Goal: Task Accomplishment & Management: Use online tool/utility

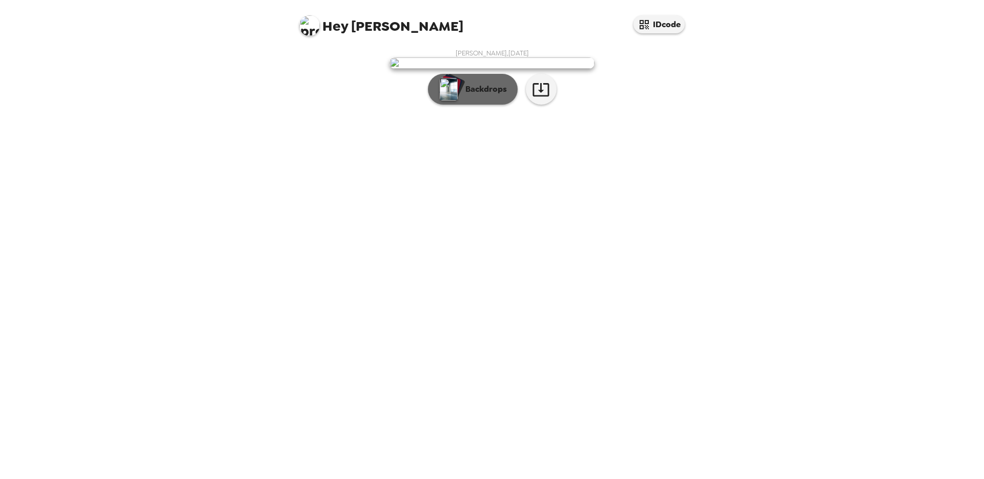
click at [475, 95] on p "Backdrops" at bounding box center [483, 89] width 47 height 12
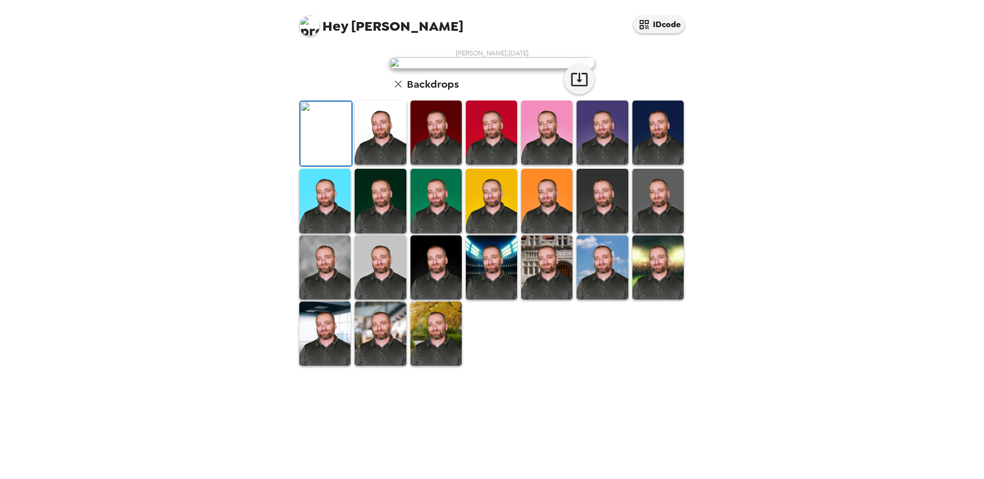
click at [658, 233] on img at bounding box center [657, 201] width 51 height 64
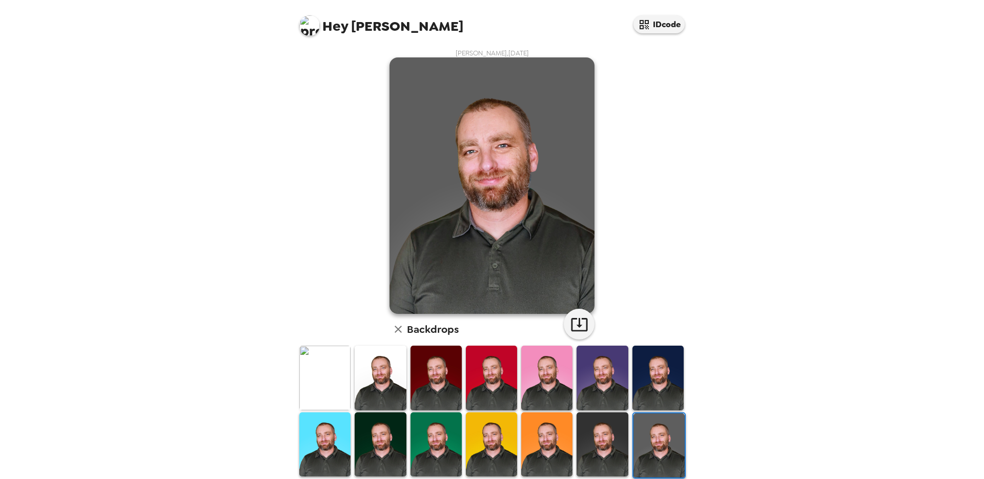
click at [658, 377] on img at bounding box center [657, 377] width 51 height 64
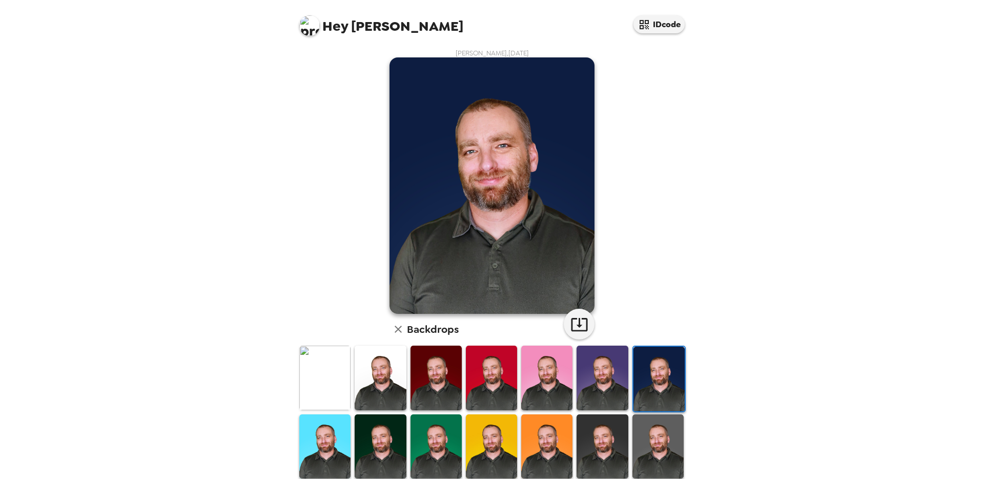
click at [593, 376] on img at bounding box center [601, 377] width 51 height 64
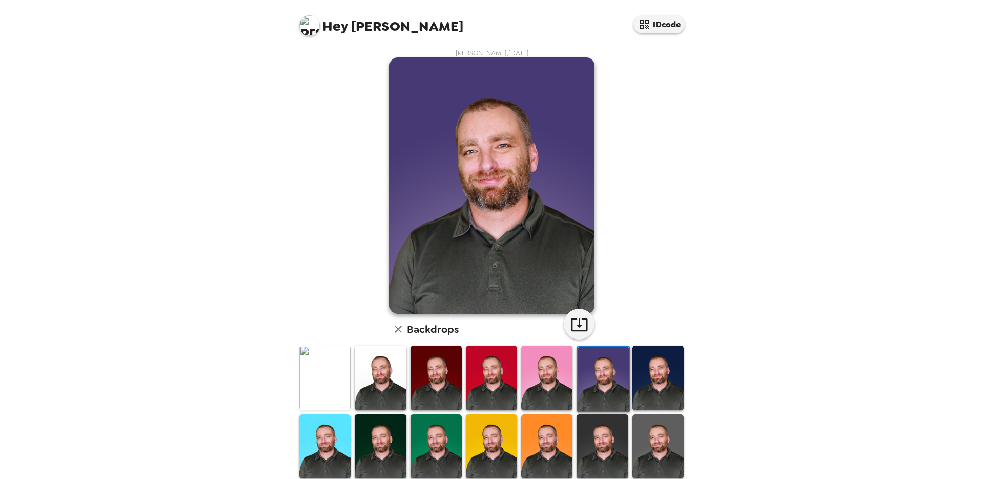
click at [555, 375] on img at bounding box center [546, 377] width 51 height 64
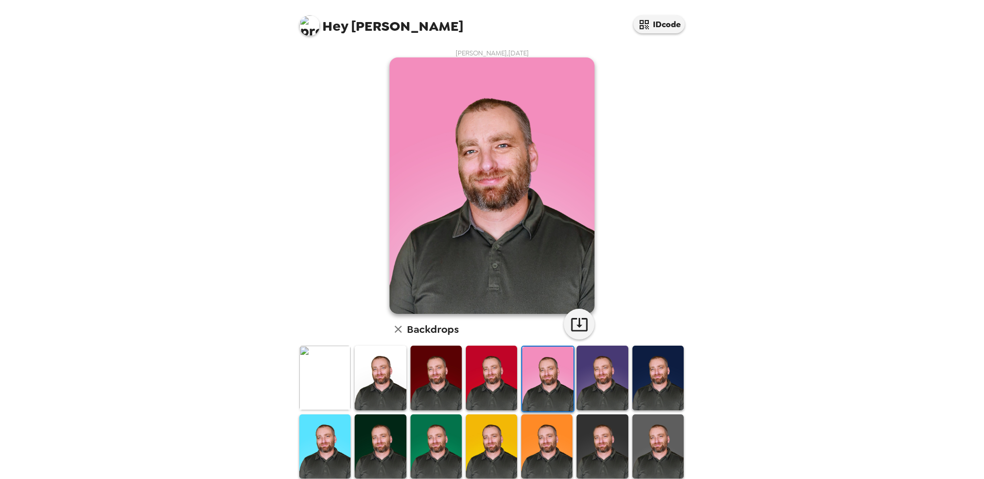
click at [505, 375] on img at bounding box center [491, 377] width 51 height 64
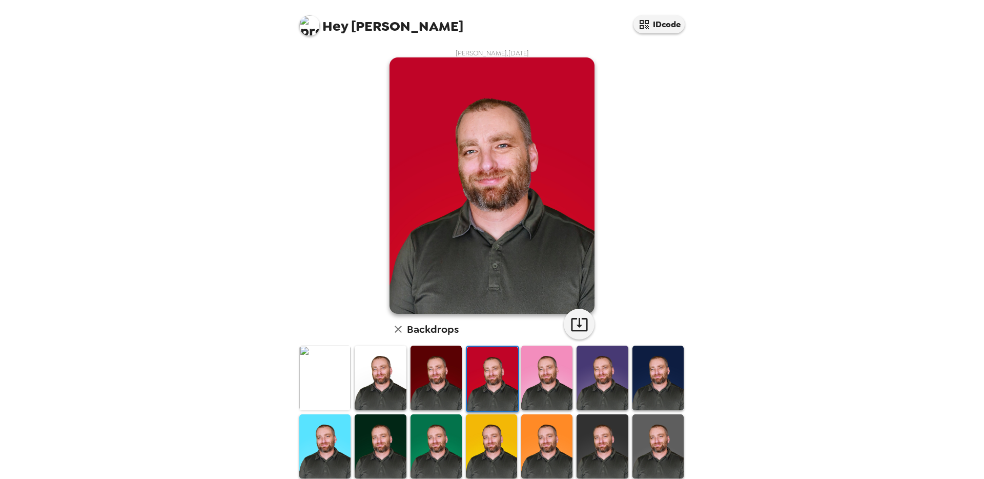
click at [433, 378] on img at bounding box center [435, 377] width 51 height 64
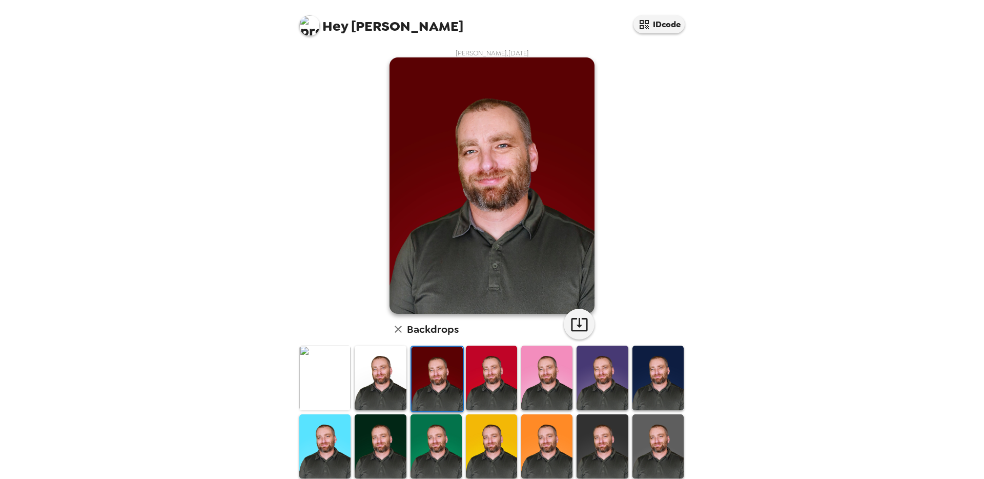
click at [366, 429] on img at bounding box center [380, 446] width 51 height 64
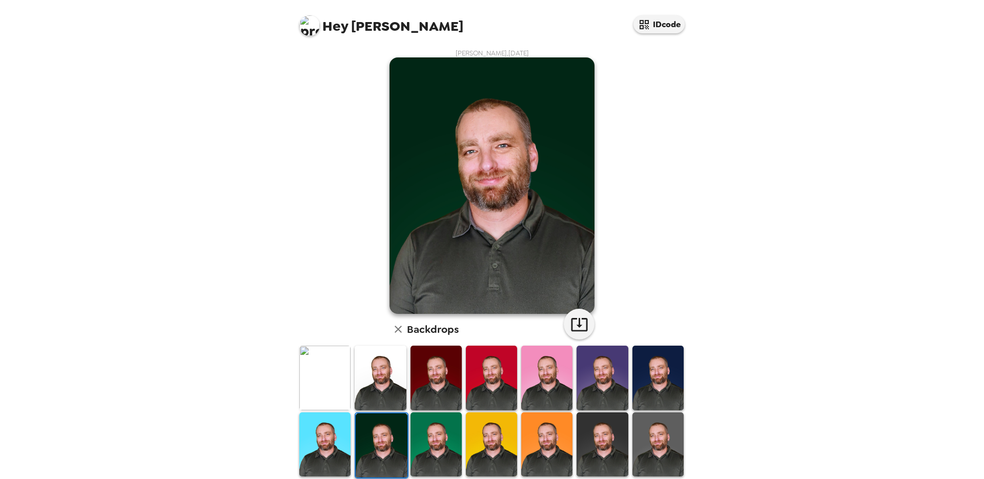
click at [321, 390] on img at bounding box center [324, 377] width 51 height 64
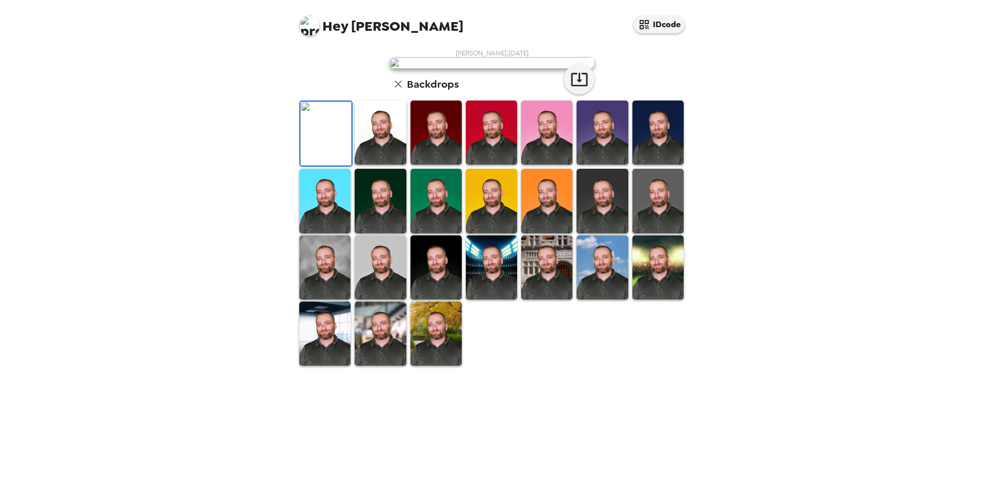
click at [384, 233] on img at bounding box center [380, 201] width 51 height 64
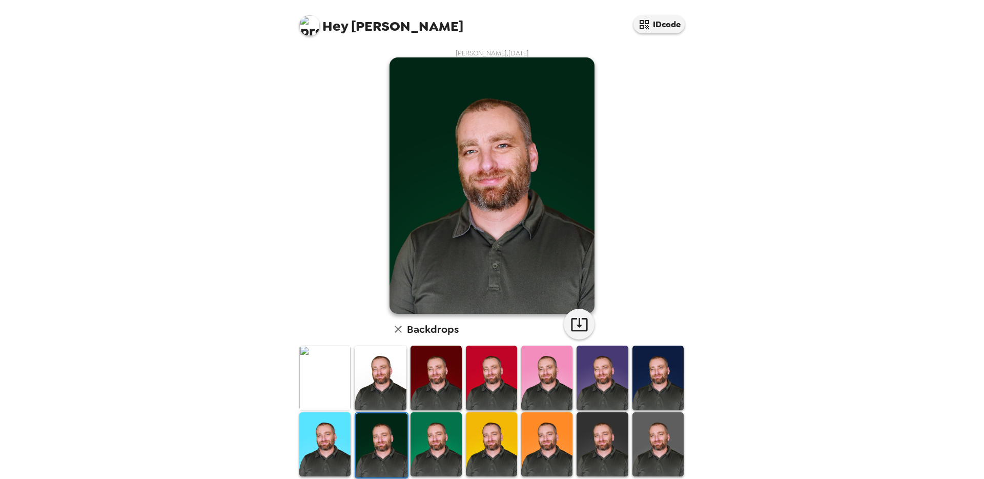
click at [385, 373] on img at bounding box center [380, 377] width 51 height 64
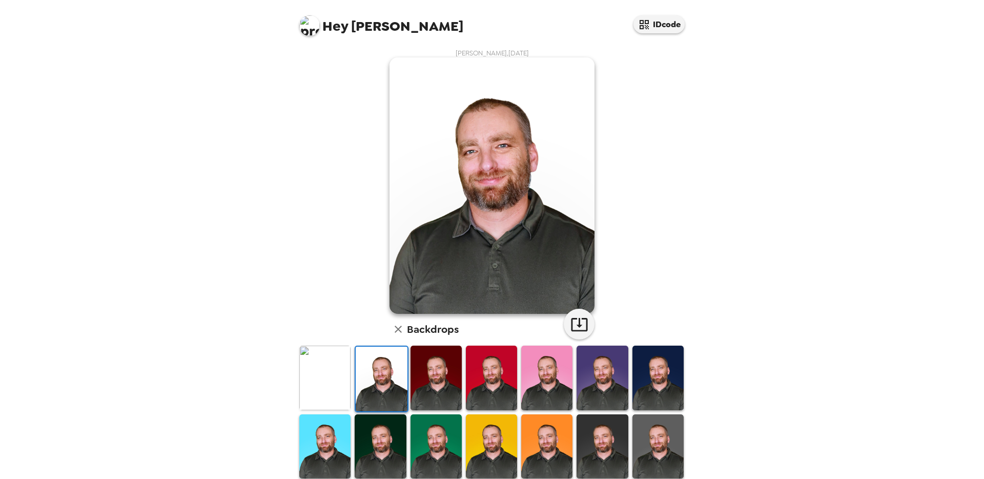
click at [334, 434] on img at bounding box center [324, 446] width 51 height 64
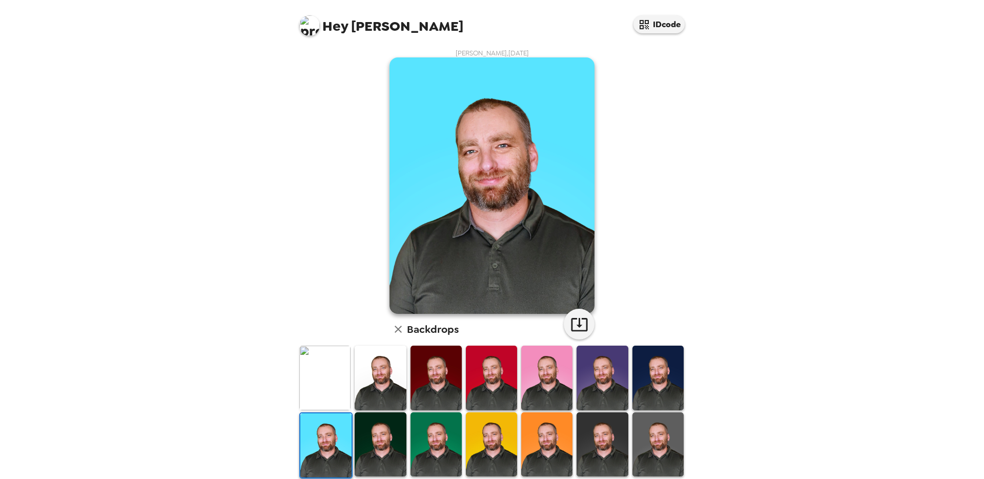
click at [330, 384] on img at bounding box center [324, 377] width 51 height 64
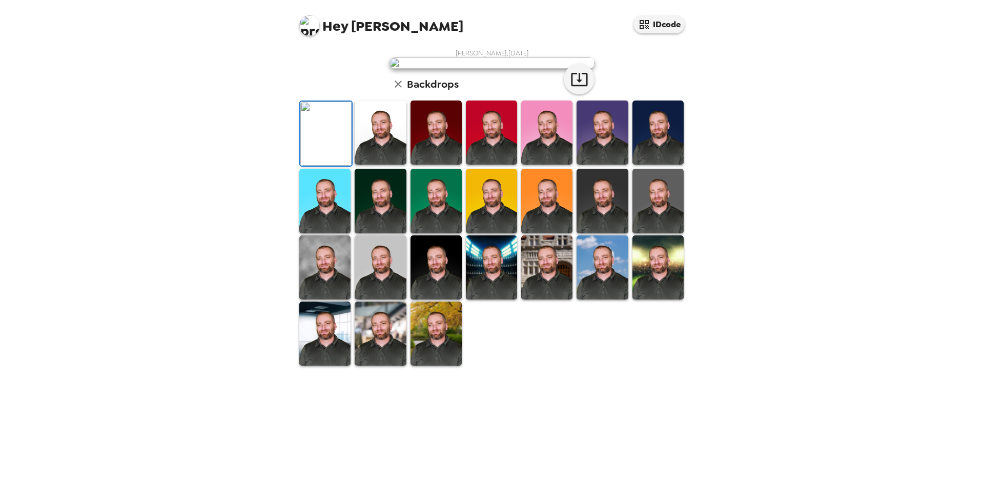
click at [648, 267] on div "[PERSON_NAME] , [DATE] Backdrops" at bounding box center [491, 208] width 389 height 318
click at [460, 69] on img at bounding box center [491, 62] width 205 height 11
click at [331, 165] on img at bounding box center [325, 133] width 51 height 64
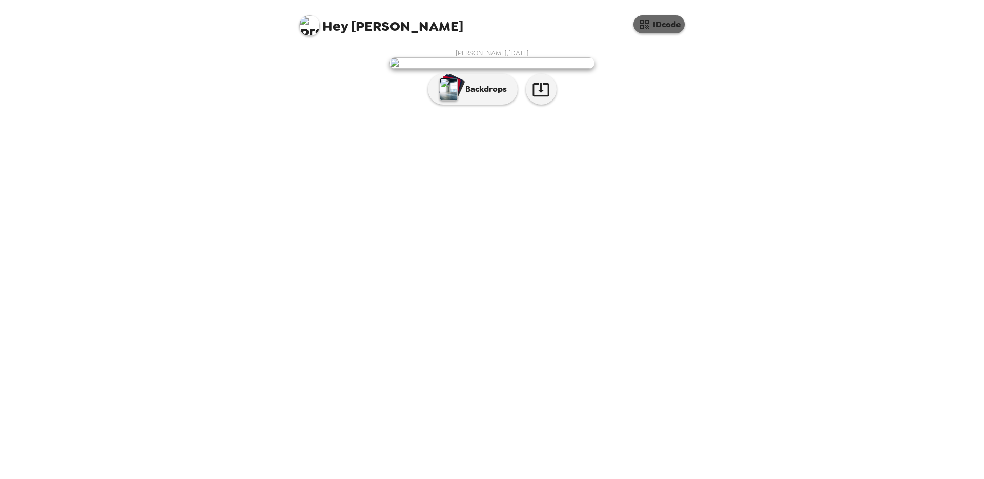
click at [669, 24] on button "IDcode" at bounding box center [658, 24] width 51 height 18
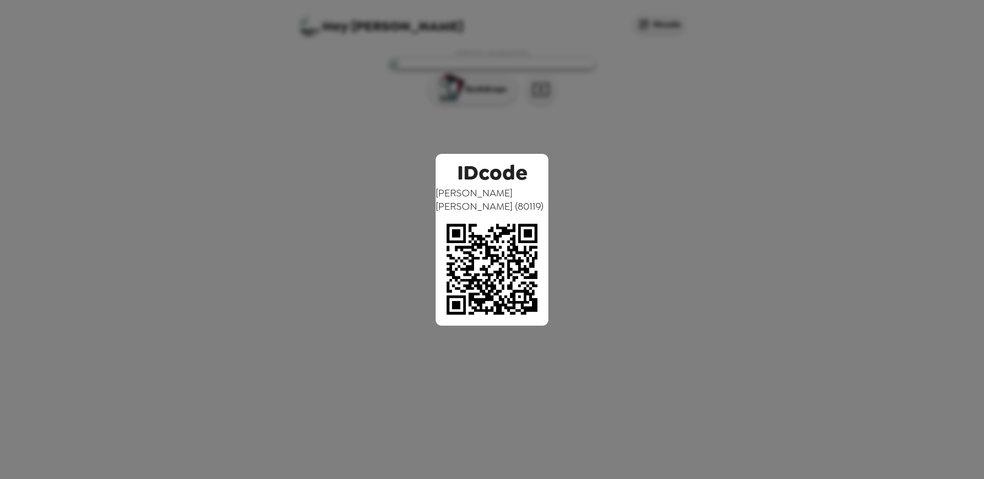
click at [352, 249] on div "IDcode [PERSON_NAME] ( 80119 )" at bounding box center [492, 239] width 984 height 479
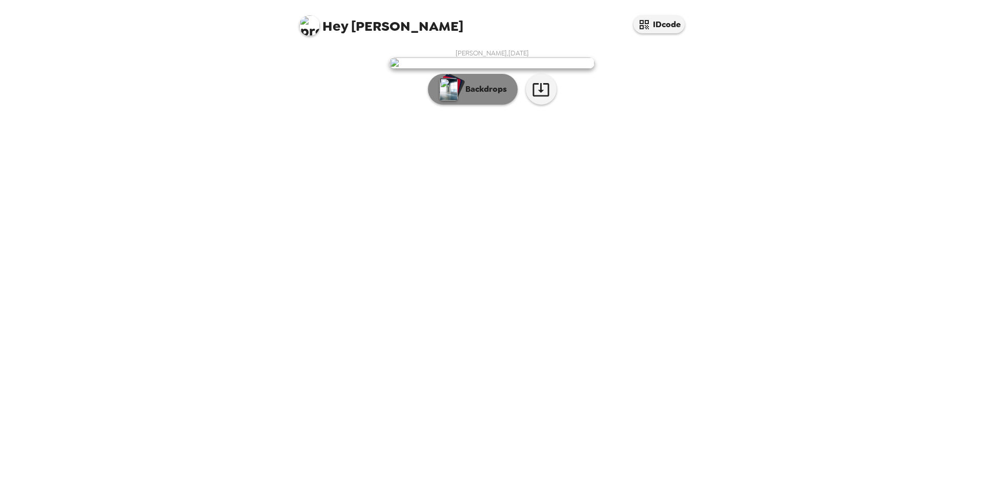
click at [487, 95] on p "Backdrops" at bounding box center [483, 89] width 47 height 12
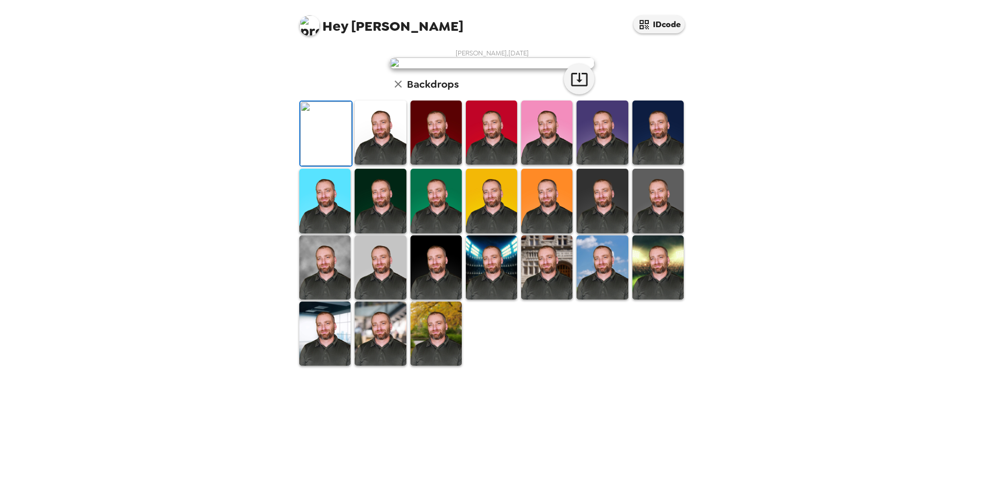
scroll to position [149, 0]
click at [329, 299] on img at bounding box center [324, 267] width 51 height 64
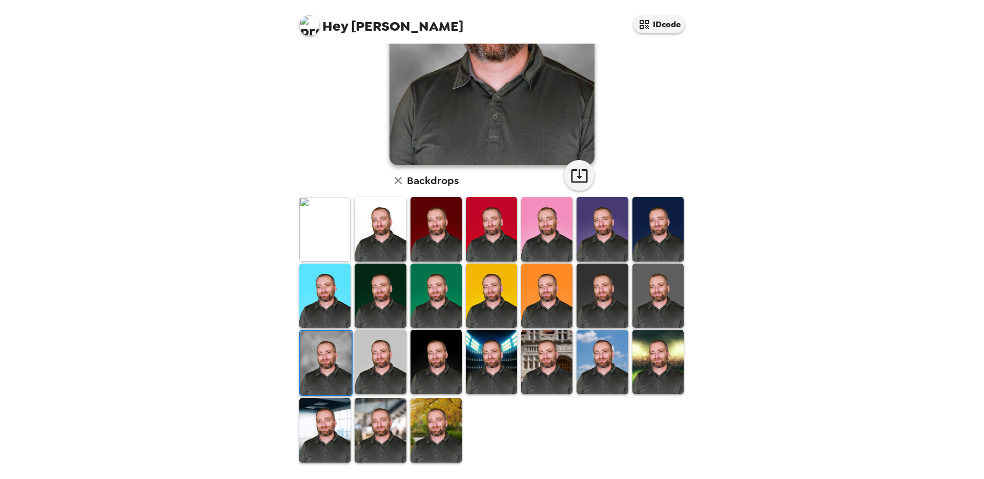
click at [440, 427] on img at bounding box center [435, 430] width 51 height 64
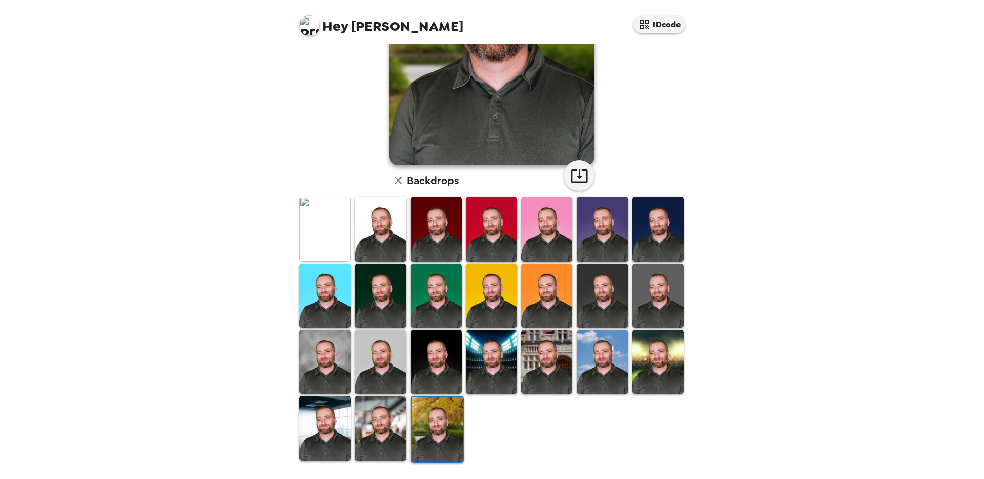
click at [329, 423] on img at bounding box center [324, 428] width 51 height 64
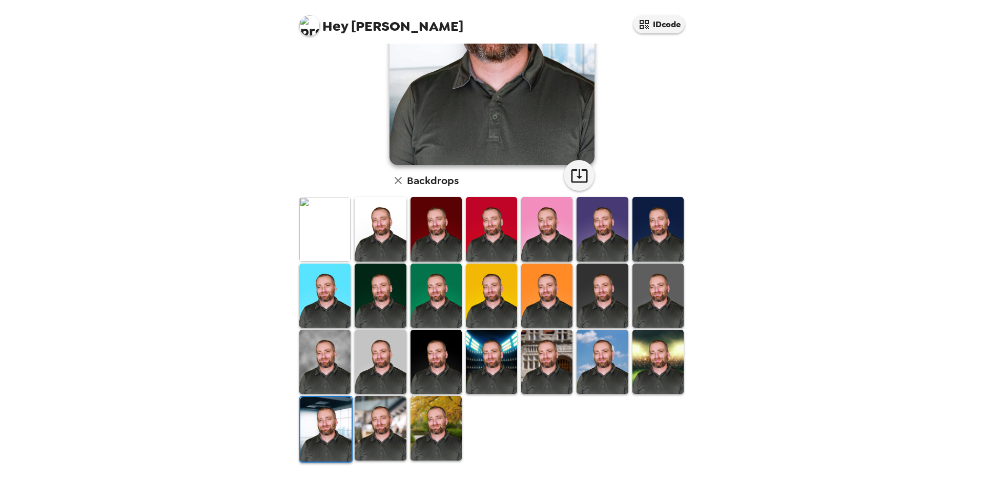
click at [336, 359] on img at bounding box center [324, 361] width 51 height 64
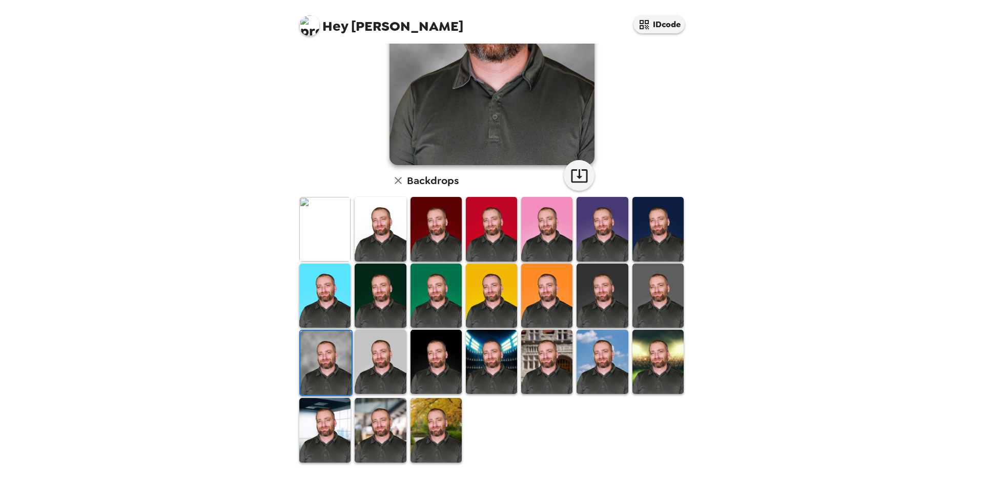
scroll to position [0, 0]
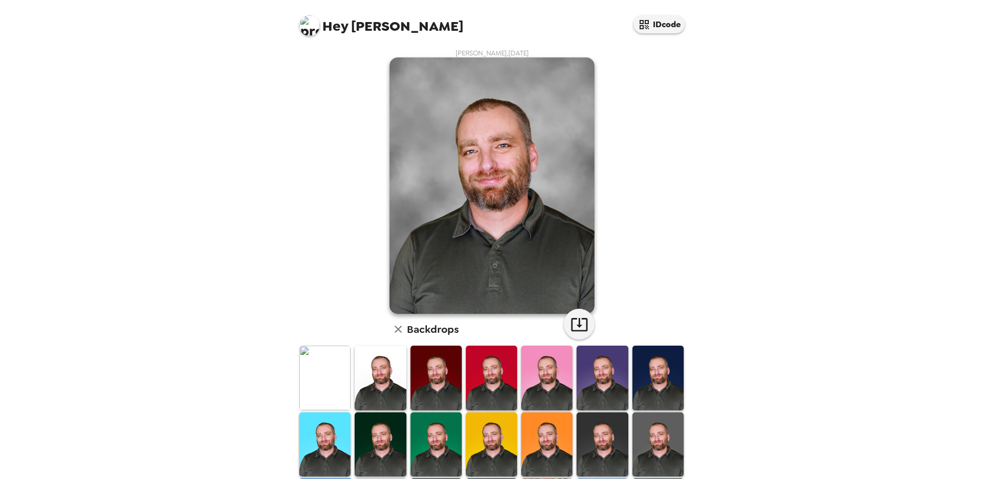
click at [348, 264] on div "[PERSON_NAME] , [DATE] Backdrops" at bounding box center [491, 330] width 389 height 563
